Goal: Information Seeking & Learning: Learn about a topic

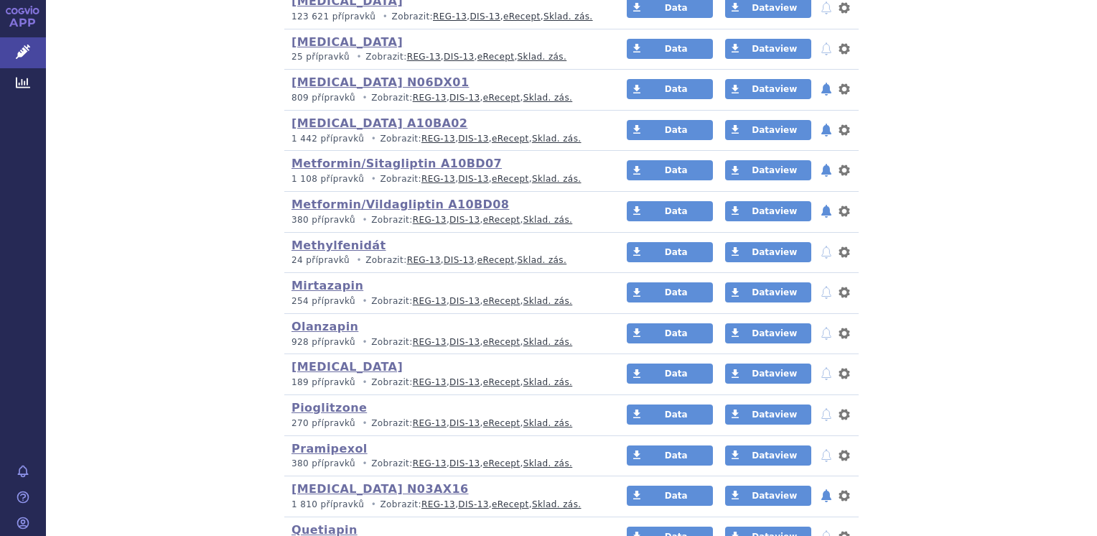
scroll to position [1867, 0]
click at [450, 215] on link "DIS-13" at bounding box center [465, 220] width 30 height 10
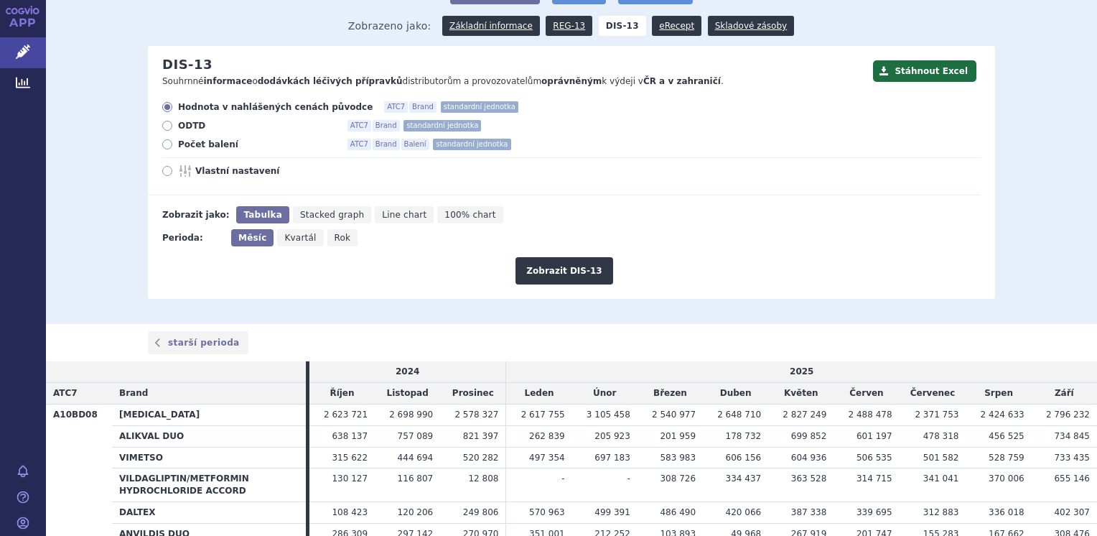
scroll to position [118, 0]
click at [162, 145] on icon at bounding box center [167, 144] width 10 height 10
click at [164, 145] on input "Počet balení ATC7 Brand Balení standardní jednotka" at bounding box center [168, 145] width 9 height 9
radio input "true"
click at [577, 274] on button "Zobrazit DIS-13" at bounding box center [564, 270] width 97 height 27
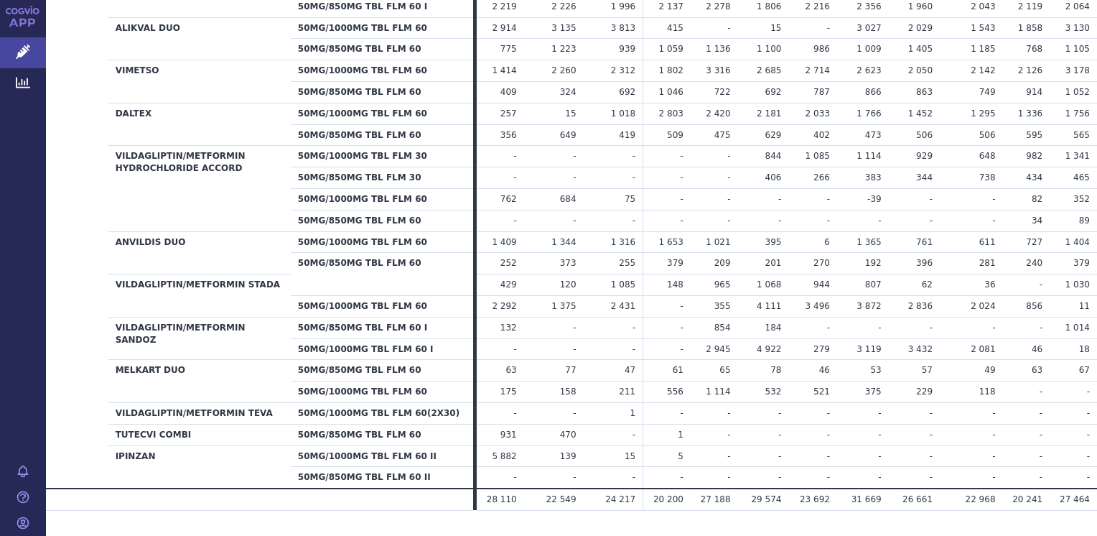
scroll to position [575, 0]
